Goal: Navigation & Orientation: Find specific page/section

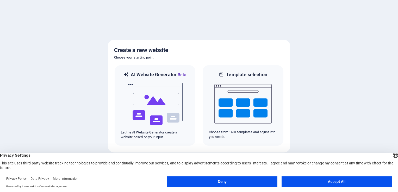
click at [310, 182] on button "Accept All" at bounding box center [337, 182] width 110 height 10
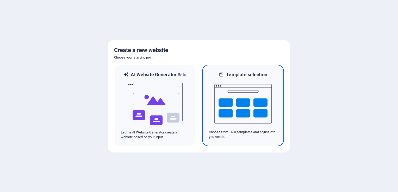
click at [237, 108] on img at bounding box center [243, 104] width 57 height 52
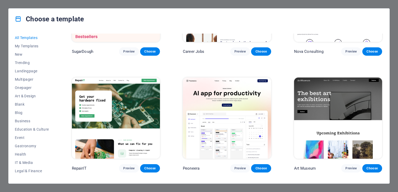
scroll to position [104, 0]
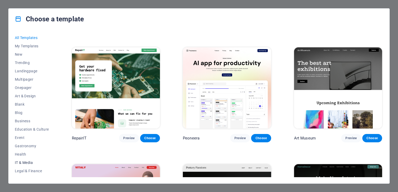
click at [33, 162] on span "IT & Media" at bounding box center [32, 163] width 34 height 4
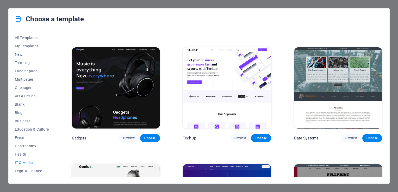
click at [352, 99] on img at bounding box center [338, 87] width 88 height 81
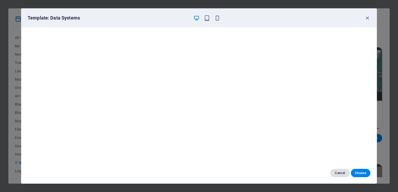
click at [343, 172] on span "Cancel" at bounding box center [340, 173] width 11 height 4
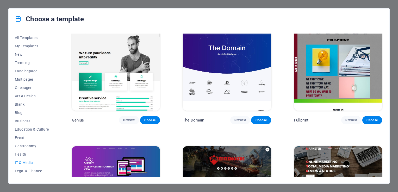
scroll to position [287, 0]
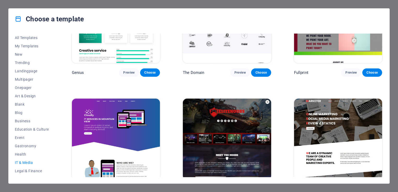
click at [245, 153] on img at bounding box center [227, 139] width 88 height 81
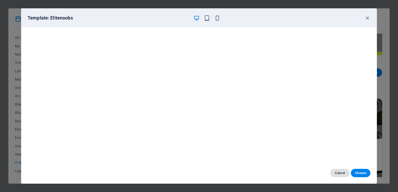
click at [339, 174] on span "Cancel" at bounding box center [340, 173] width 11 height 4
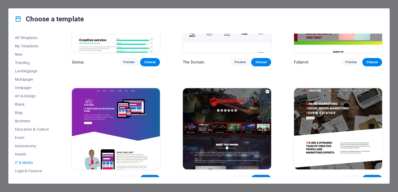
scroll to position [301, 0]
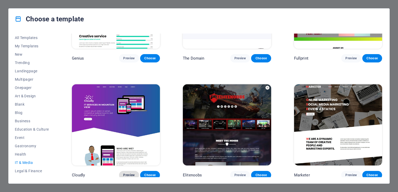
click at [127, 173] on span "Preview" at bounding box center [128, 175] width 11 height 4
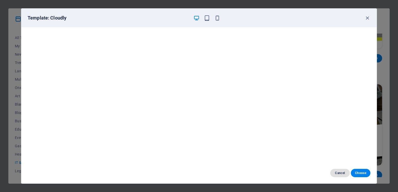
click at [341, 173] on span "Cancel" at bounding box center [340, 173] width 11 height 4
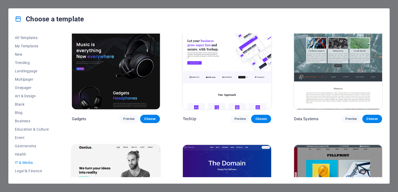
scroll to position [66, 0]
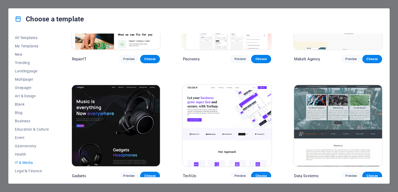
click at [232, 111] on img at bounding box center [227, 125] width 88 height 81
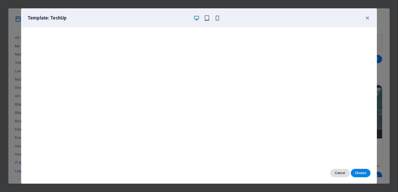
click at [340, 173] on span "Cancel" at bounding box center [340, 173] width 11 height 4
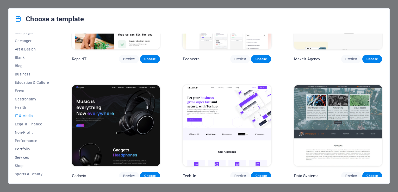
scroll to position [52, 0]
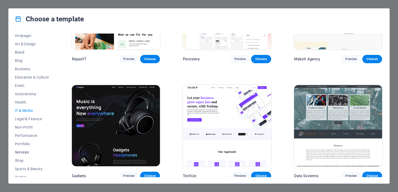
click at [27, 150] on span "Services" at bounding box center [32, 152] width 34 height 4
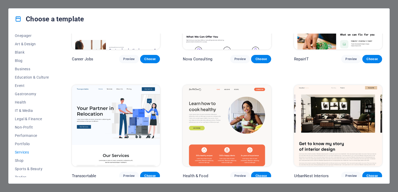
click at [332, 43] on img at bounding box center [338, 8] width 88 height 81
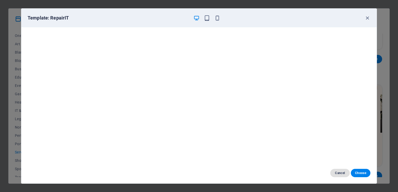
click at [340, 174] on span "Cancel" at bounding box center [340, 173] width 11 height 4
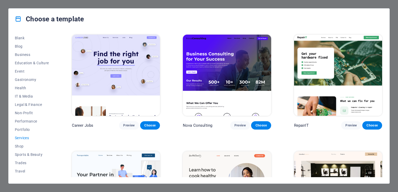
scroll to position [73, 0]
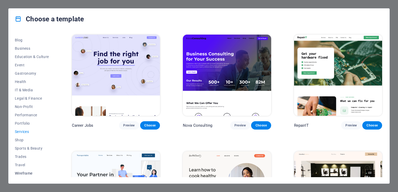
click at [26, 173] on span "Wireframe" at bounding box center [32, 174] width 34 height 4
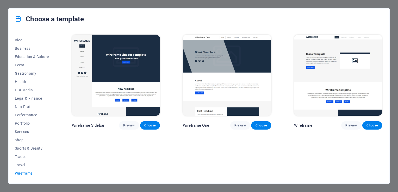
click at [235, 83] on img at bounding box center [227, 75] width 88 height 81
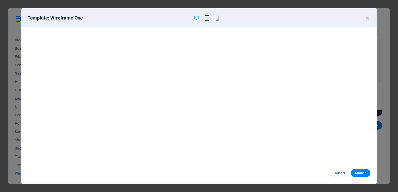
click at [205, 19] on icon "button" at bounding box center [207, 18] width 6 height 6
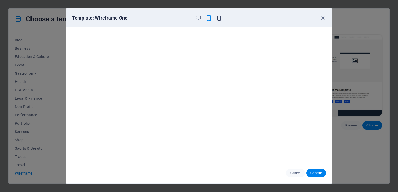
click at [221, 18] on icon "button" at bounding box center [219, 18] width 6 height 6
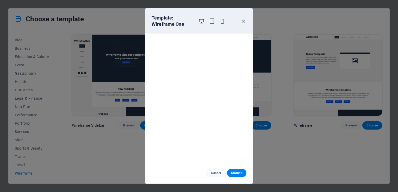
click at [201, 21] on icon "button" at bounding box center [202, 21] width 6 height 6
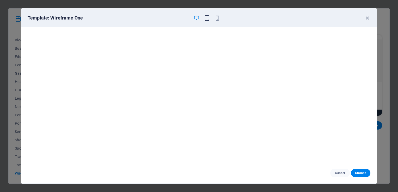
click at [208, 19] on icon "button" at bounding box center [207, 18] width 6 height 6
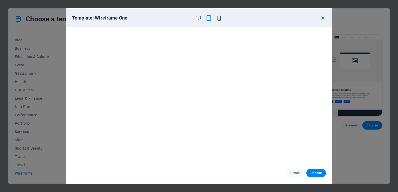
click at [219, 18] on icon "button" at bounding box center [219, 18] width 6 height 6
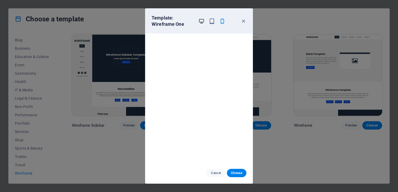
click at [202, 21] on icon "button" at bounding box center [202, 21] width 6 height 6
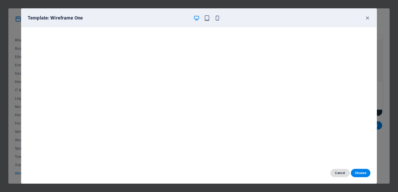
click at [339, 173] on span "Cancel" at bounding box center [340, 173] width 11 height 4
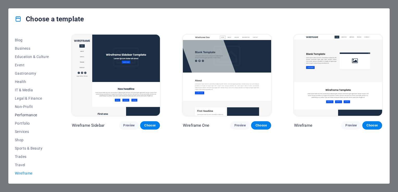
click at [30, 116] on span "Performance" at bounding box center [32, 115] width 34 height 4
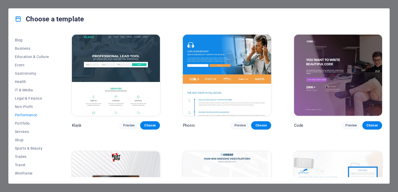
scroll to position [78, 0]
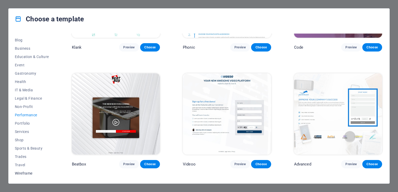
click at [25, 173] on span "Wireframe" at bounding box center [32, 174] width 34 height 4
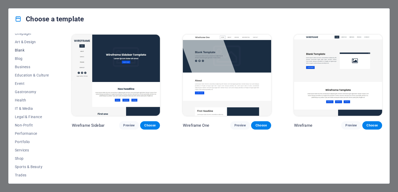
scroll to position [47, 0]
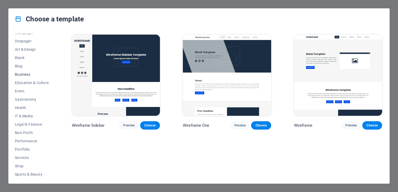
click at [26, 75] on span "Business" at bounding box center [32, 74] width 34 height 4
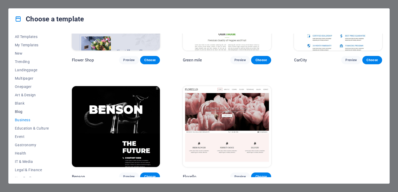
scroll to position [0, 0]
click at [32, 70] on span "Landingpage" at bounding box center [32, 71] width 34 height 4
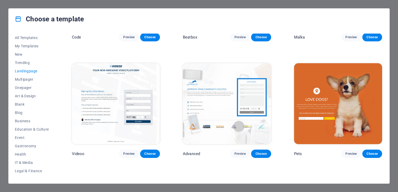
scroll to position [209, 0]
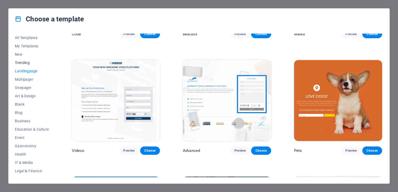
click at [24, 62] on span "Trending" at bounding box center [32, 63] width 34 height 4
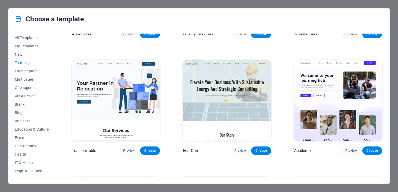
click at [102, 82] on img at bounding box center [116, 100] width 88 height 81
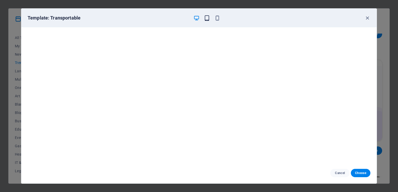
click at [208, 16] on icon "button" at bounding box center [207, 18] width 6 height 6
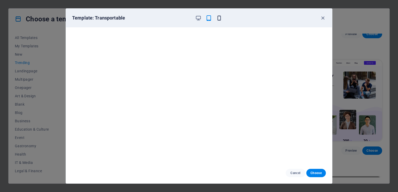
click at [220, 17] on icon "button" at bounding box center [219, 18] width 6 height 6
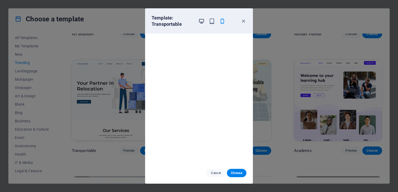
click at [200, 21] on icon "button" at bounding box center [202, 21] width 6 height 6
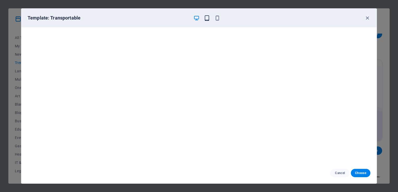
click at [207, 19] on icon "button" at bounding box center [207, 18] width 6 height 6
